Goal: Information Seeking & Learning: Learn about a topic

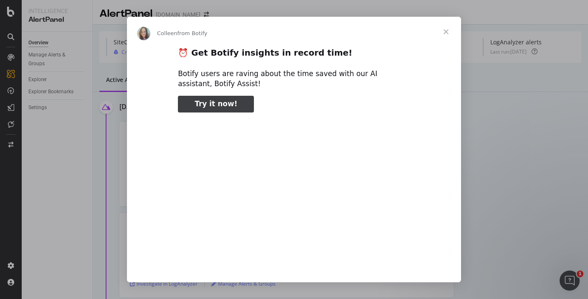
type input "875787"
click at [449, 33] on span "Close" at bounding box center [446, 32] width 30 height 30
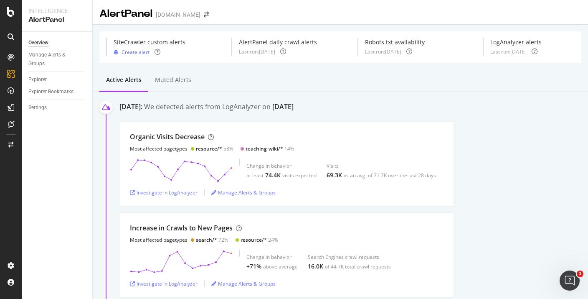
click at [196, 20] on div "AlertPanel twinkl.com.au" at bounding box center [158, 14] width 118 height 14
click at [196, 19] on div "AlertPanel twinkl.com.au" at bounding box center [158, 14] width 118 height 14
click at [197, 19] on div "AlertPanel twinkl.com.au" at bounding box center [158, 14] width 118 height 14
click at [201, 15] on span at bounding box center [207, 15] width 12 height 6
click at [204, 14] on icon "arrow-right-arrow-left" at bounding box center [206, 15] width 5 height 6
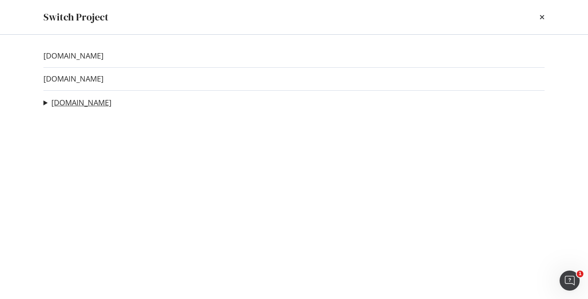
click at [76, 101] on link "[DOMAIN_NAME]" at bounding box center [81, 102] width 60 height 9
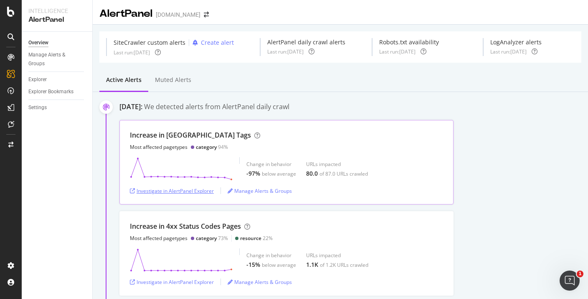
click at [213, 190] on div "Investigate in AlertPanel Explorer" at bounding box center [172, 190] width 84 height 7
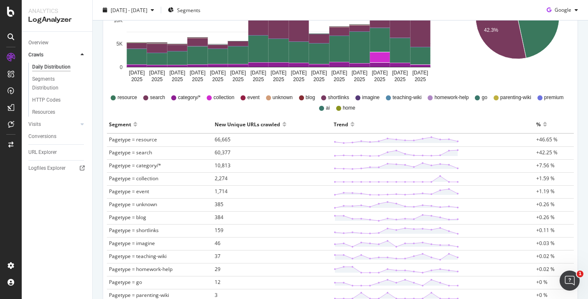
scroll to position [188, 0]
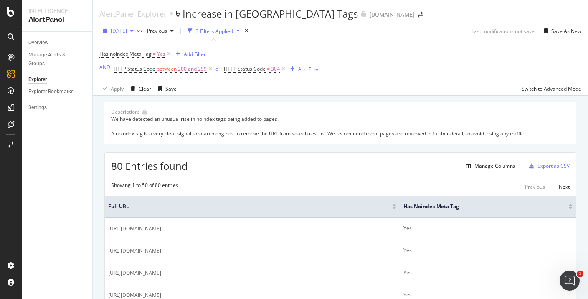
click at [127, 30] on span "[DATE]" at bounding box center [119, 30] width 16 height 7
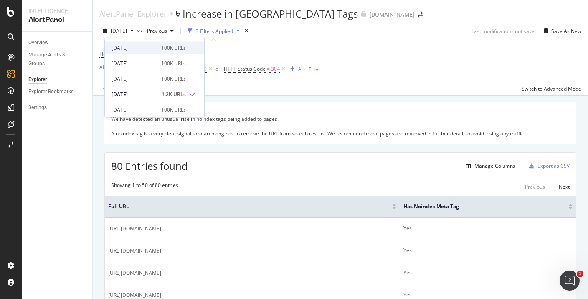
click at [166, 51] on div "100K URLs" at bounding box center [173, 48] width 25 height 8
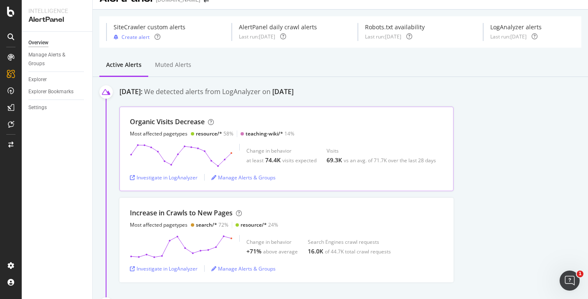
scroll to position [16, 0]
